Goal: Task Accomplishment & Management: Manage account settings

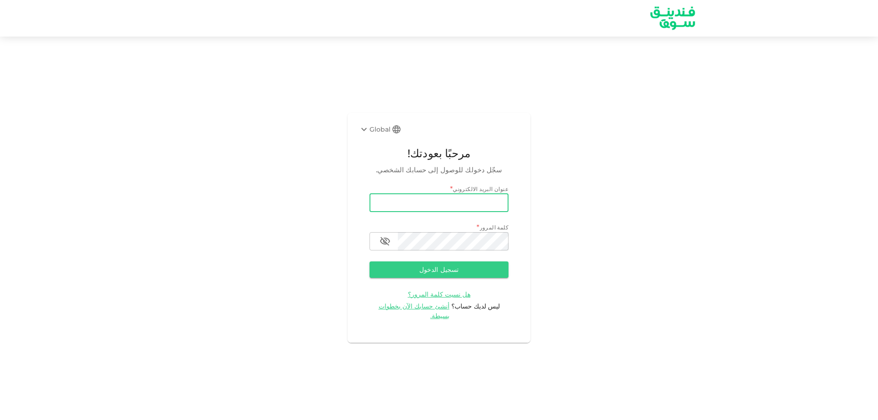
click at [409, 209] on input "email" at bounding box center [439, 203] width 139 height 18
type input "[EMAIL_ADDRESS][DOMAIN_NAME]"
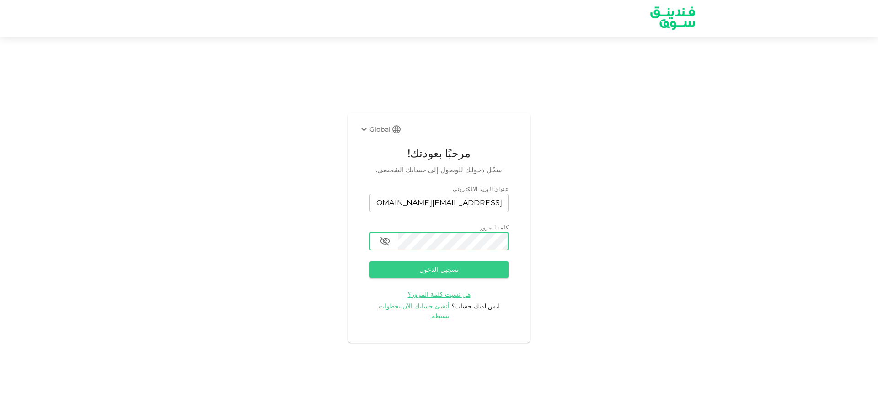
click at [370, 262] on button "تسجيل الدخول" at bounding box center [439, 270] width 139 height 16
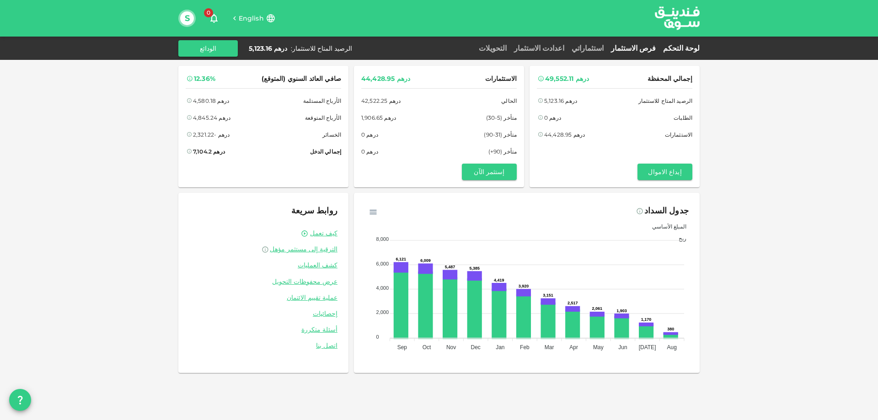
click at [648, 48] on link "فرص الاستثمار" at bounding box center [633, 48] width 52 height 9
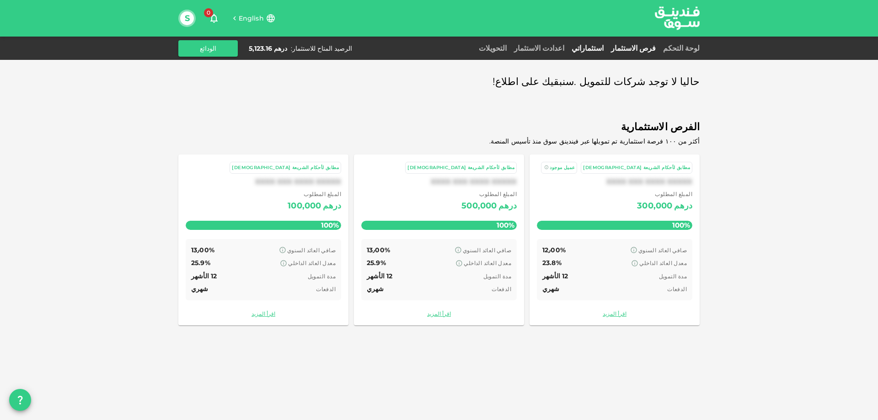
click at [605, 48] on link "استثماراتي" at bounding box center [587, 48] width 39 height 9
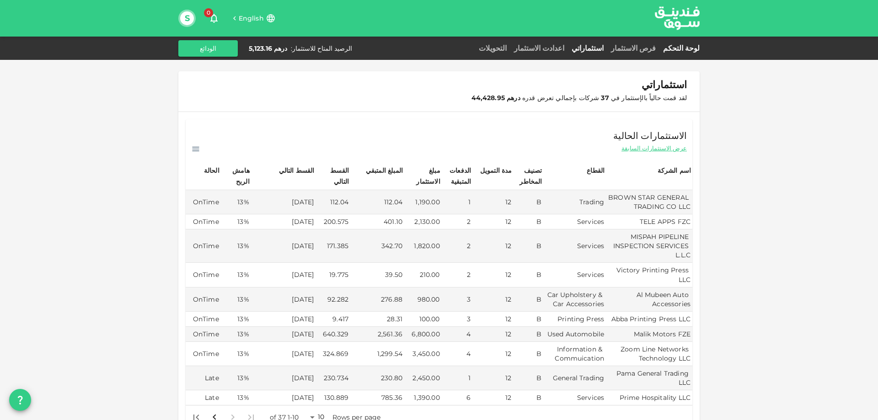
click at [687, 46] on link "لوحة التحكم" at bounding box center [680, 48] width 40 height 9
